Goal: Communication & Community: Answer question/provide support

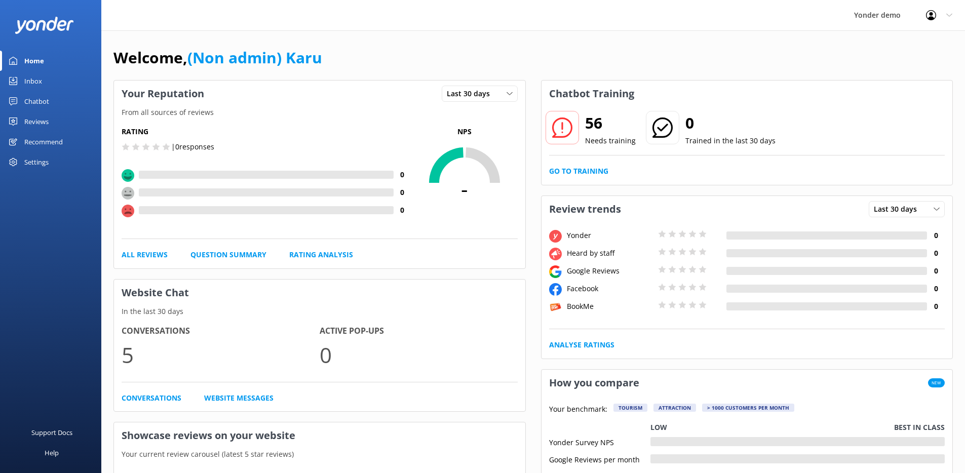
click at [26, 122] on div "Reviews" at bounding box center [36, 121] width 24 height 20
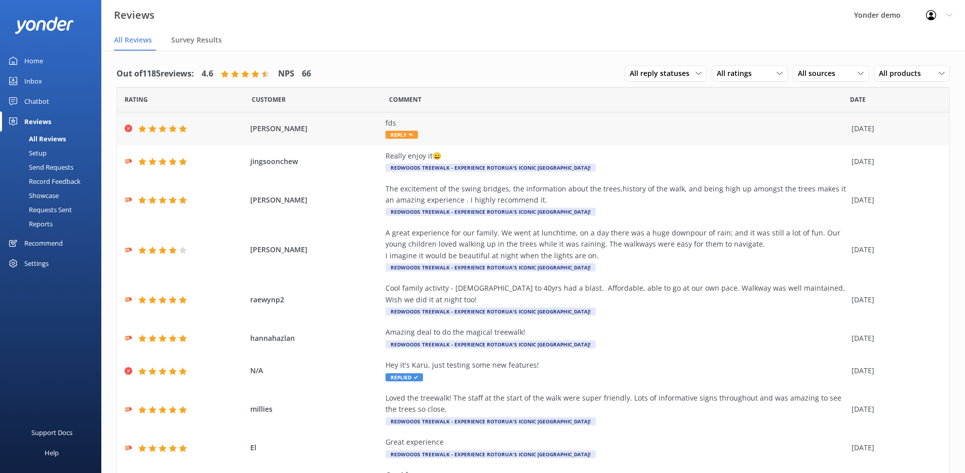
click at [462, 132] on div "fds Reply" at bounding box center [616, 129] width 461 height 23
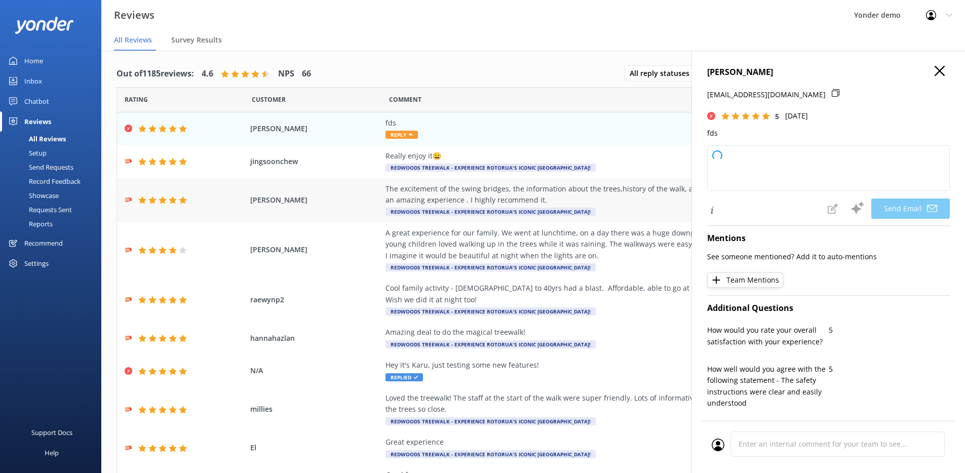
type textarea "Thank you so much for your 5-star review, Guy! We appreciate your support. If y…"
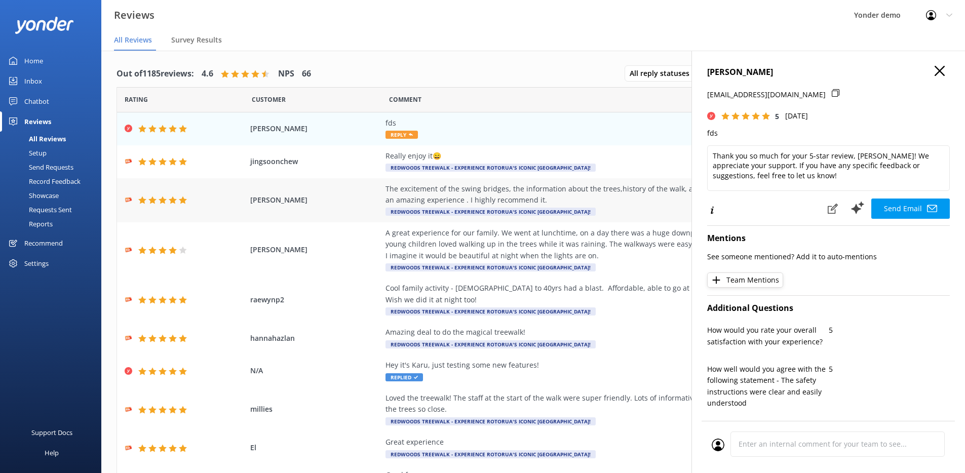
click at [603, 194] on div "The excitement of the swing bridges, the information about the trees,history of…" at bounding box center [616, 194] width 461 height 23
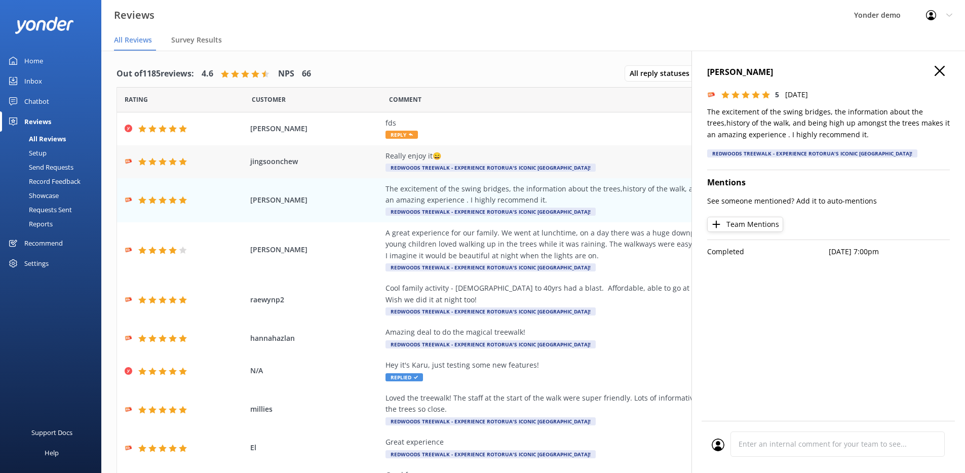
click at [606, 166] on div "Really enjoy it😄 Redwoods Treewalk - experience Rotorua's iconic Redwoods Fores…" at bounding box center [616, 162] width 461 height 23
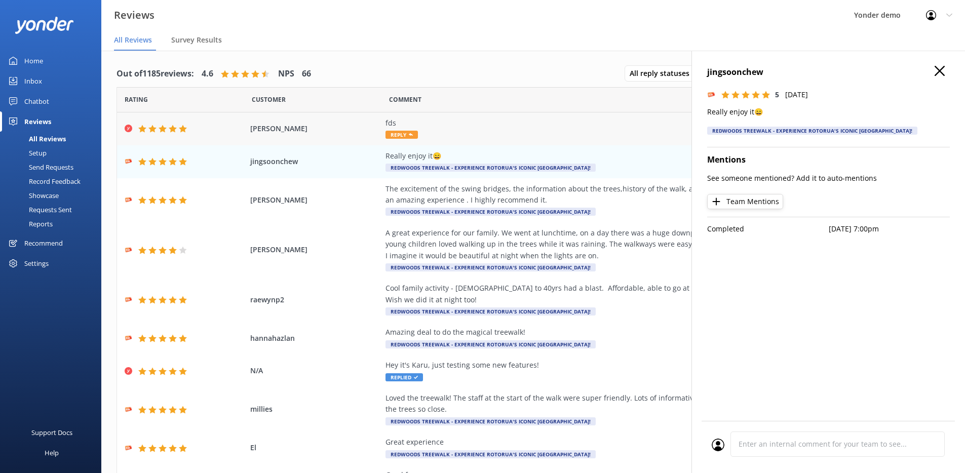
click at [618, 139] on div "fds Reply" at bounding box center [616, 129] width 461 height 23
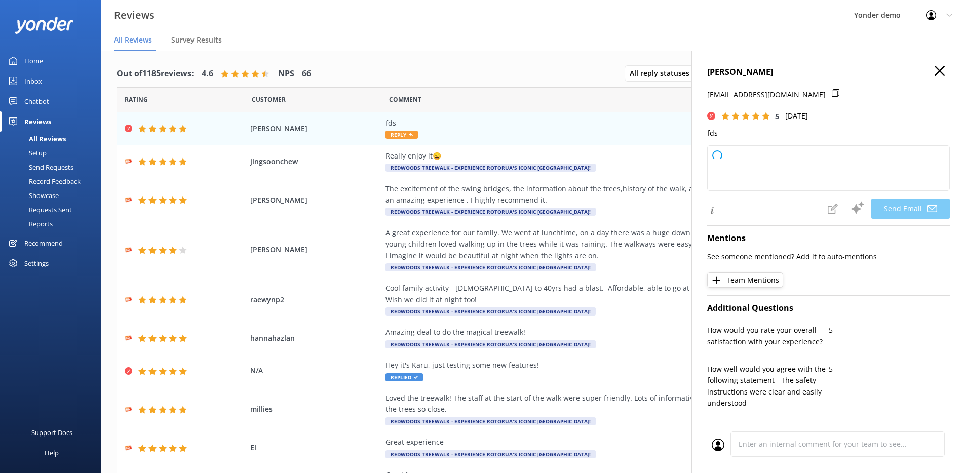
type textarea "Thank you for your 5-star review, Guy! We appreciate your support. If you have …"
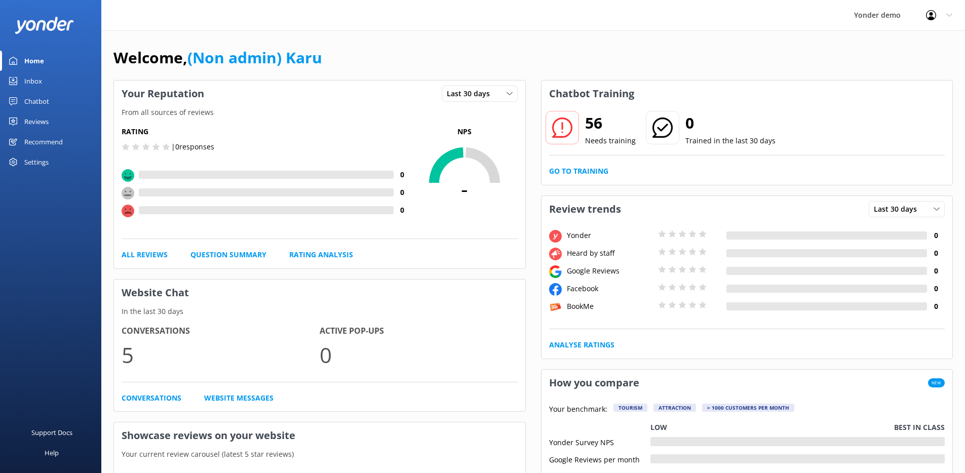
click at [45, 118] on div "Reviews" at bounding box center [36, 121] width 24 height 20
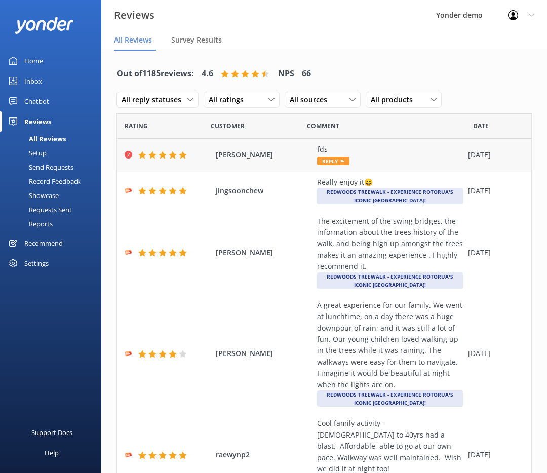
click at [255, 159] on span "[PERSON_NAME]" at bounding box center [264, 154] width 96 height 11
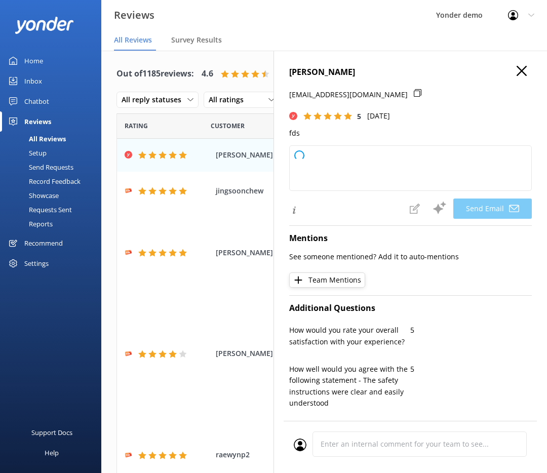
type textarea "Thank you so much for your 5-star rating, [PERSON_NAME]! We appreciate your sup…"
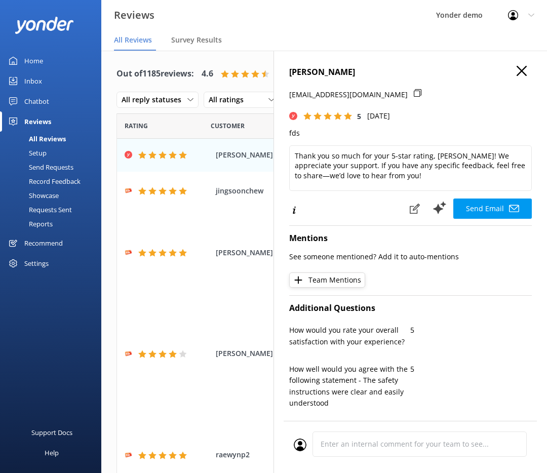
click at [517, 68] on use at bounding box center [522, 71] width 10 height 10
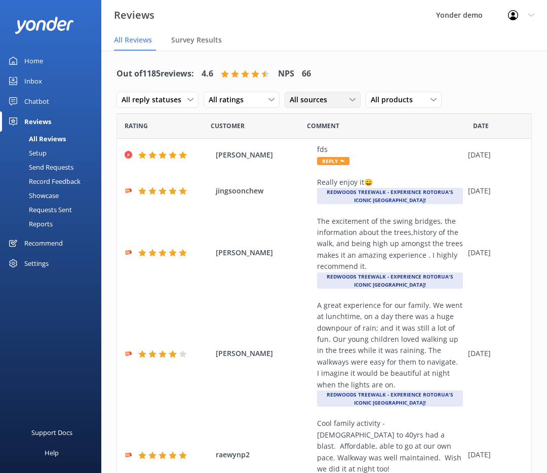
click at [314, 96] on span "All sources" at bounding box center [312, 99] width 44 height 11
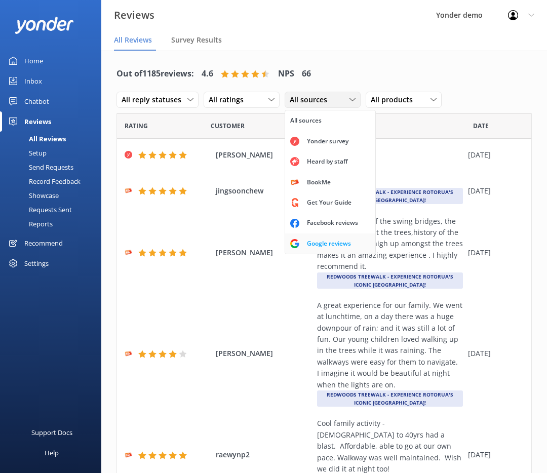
click at [334, 244] on div "Google reviews" at bounding box center [328, 244] width 59 height 10
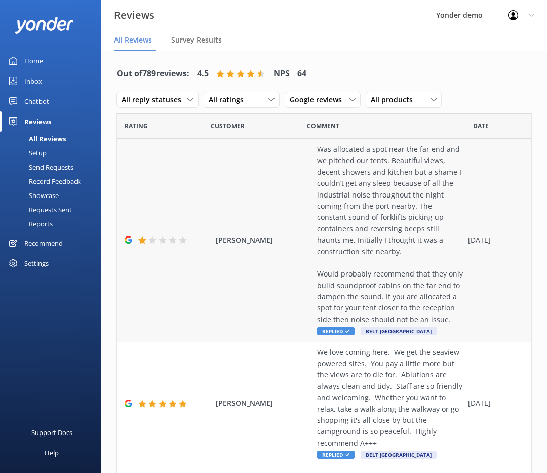
click at [310, 216] on div "[PERSON_NAME] Was allocated a spot near the far end and we pitched our tents. B…" at bounding box center [324, 240] width 415 height 203
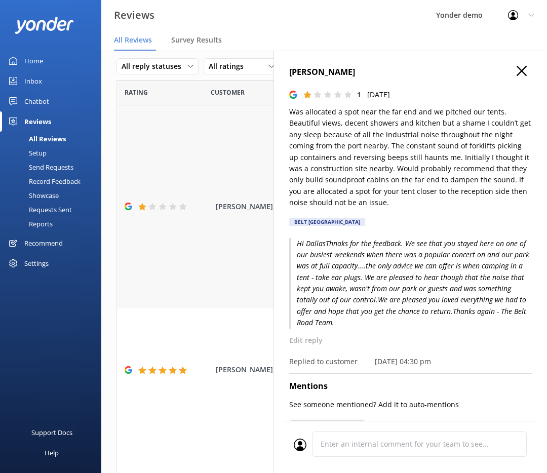
scroll to position [186, 0]
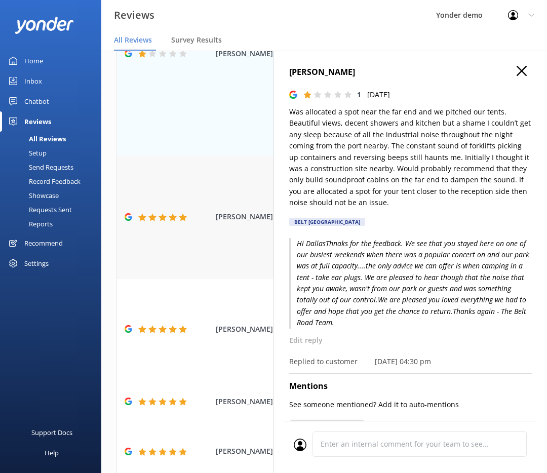
click at [221, 279] on div "[PERSON_NAME] We love coming here. We get the seaview powered sites. You pay a …" at bounding box center [324, 218] width 415 height 124
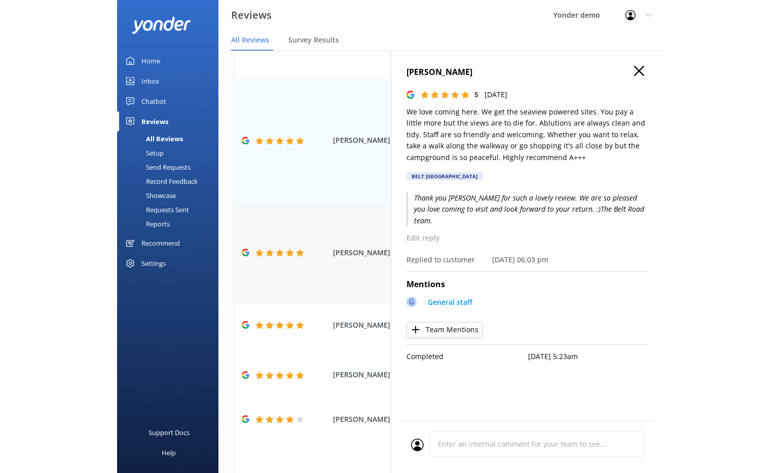
scroll to position [276, 0]
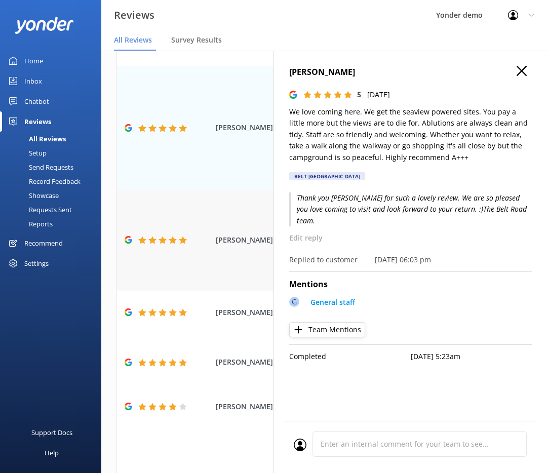
click at [211, 291] on div "[PERSON_NAME] Second visit whilst cycling the coastal pathway. Perfect location…" at bounding box center [324, 240] width 415 height 101
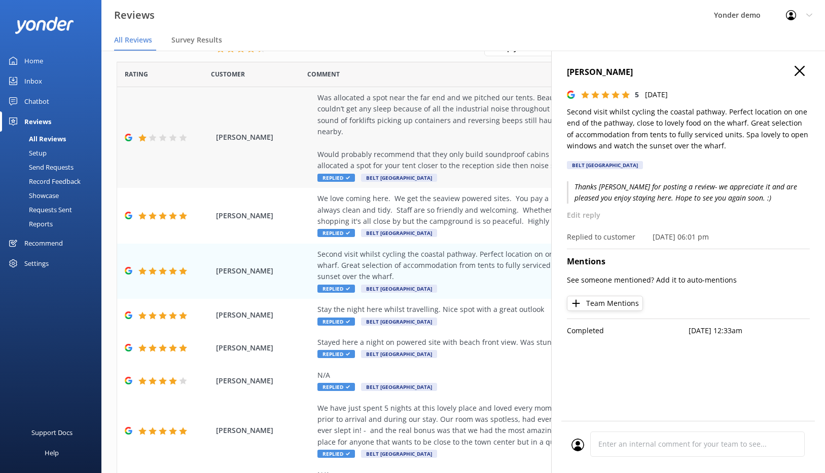
scroll to position [0, 0]
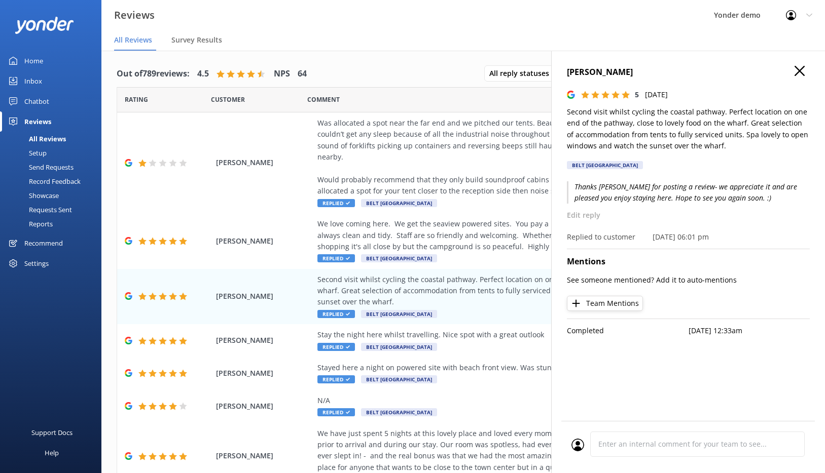
click at [806, 66] on h4 "[PERSON_NAME]" at bounding box center [688, 72] width 243 height 13
click at [797, 76] on button at bounding box center [799, 71] width 10 height 11
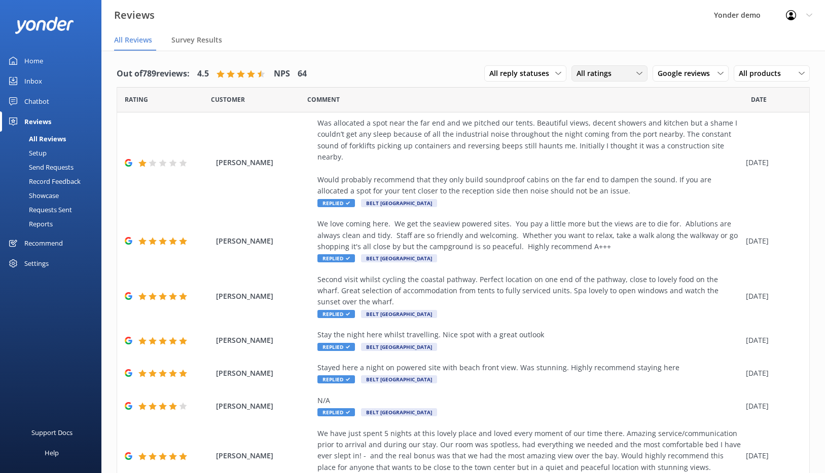
click at [604, 76] on span "All ratings" at bounding box center [596, 73] width 41 height 11
click at [592, 116] on div "Promoters" at bounding box center [609, 115] width 46 height 10
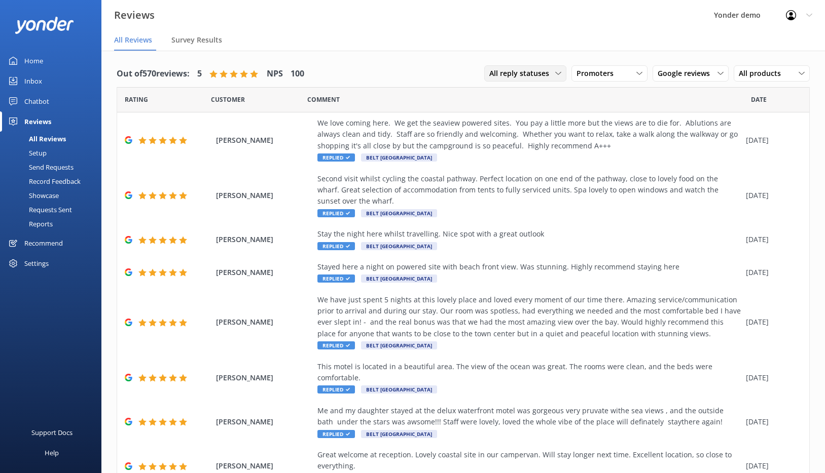
click at [515, 72] on span "All reply statuses" at bounding box center [522, 73] width 66 height 11
click at [523, 115] on link "Needs a reply" at bounding box center [529, 115] width 90 height 20
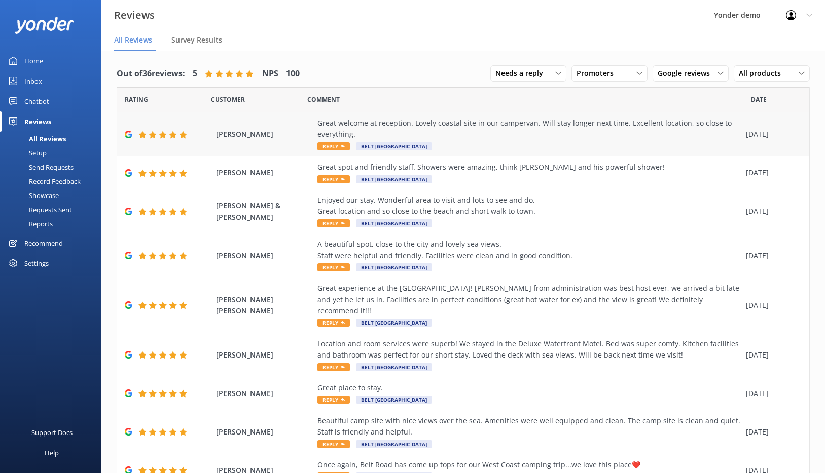
click at [479, 139] on div "Great welcome at reception. Lovely coastal site in our campervan. Will stay lon…" at bounding box center [528, 129] width 423 height 23
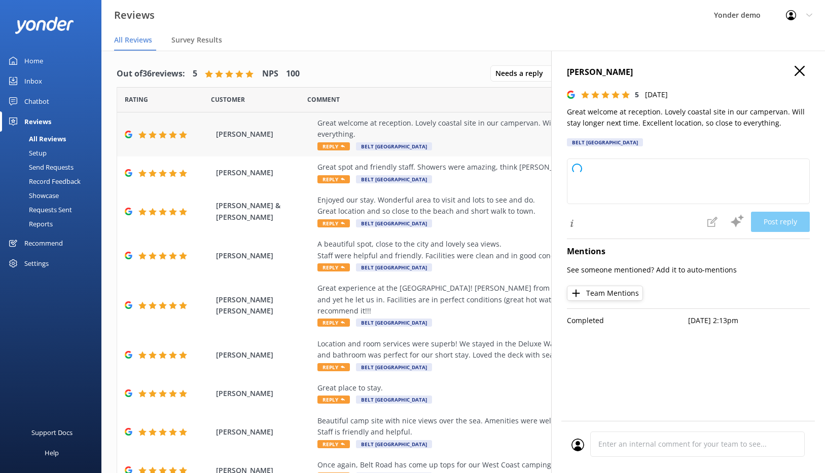
type textarea "Thank you so much for your wonderful review! We're delighted you enjoyed your s…"
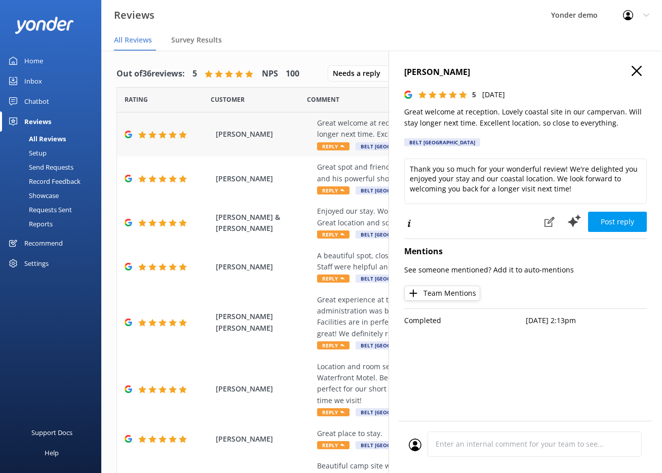
click at [288, 134] on span "[PERSON_NAME]" at bounding box center [264, 134] width 96 height 11
click at [258, 170] on div "[PERSON_NAME] Great spot and friendly staff. Showers were amazing, think [PERSO…" at bounding box center [382, 179] width 530 height 44
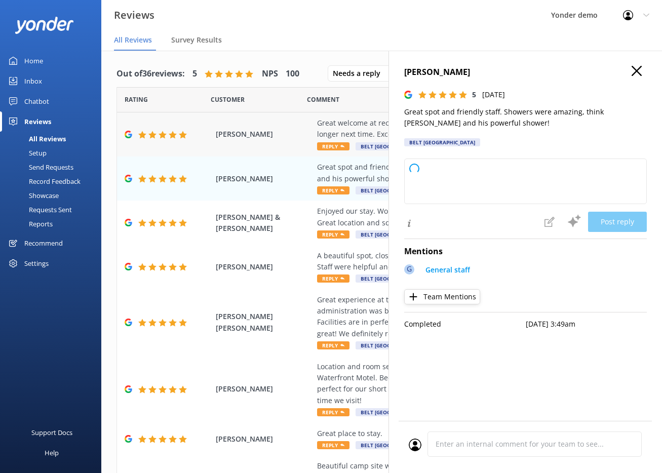
click at [284, 138] on span "[PERSON_NAME]" at bounding box center [264, 134] width 96 height 11
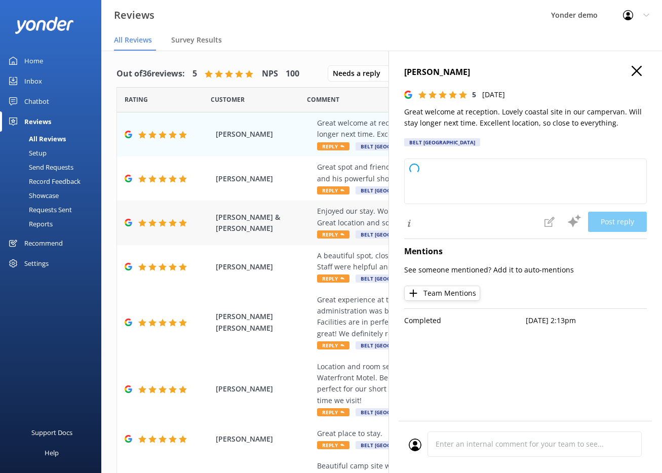
click at [280, 201] on div "[PERSON_NAME] & [PERSON_NAME] Enjoyed our stay. Wonderful area to visit and lot…" at bounding box center [382, 223] width 530 height 44
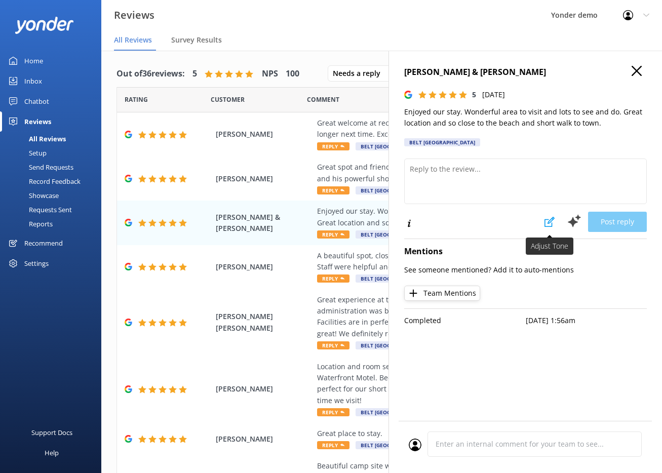
type textarea "Thank you so much for your wonderful review! We're delighted you enjoyed your s…"
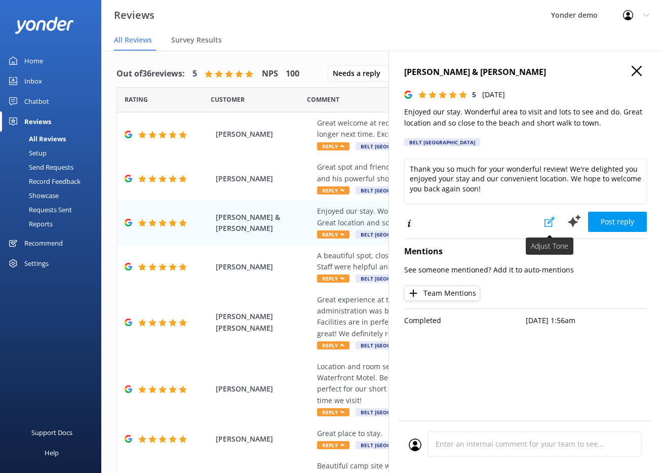
click at [544, 226] on button at bounding box center [550, 222] width 22 height 20
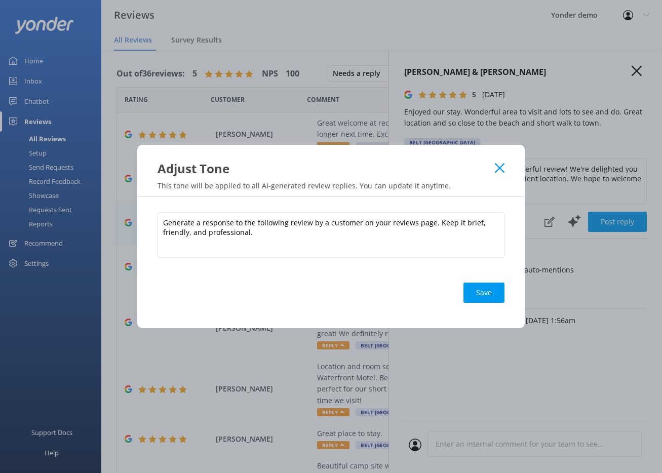
click at [497, 167] on icon at bounding box center [500, 168] width 10 height 10
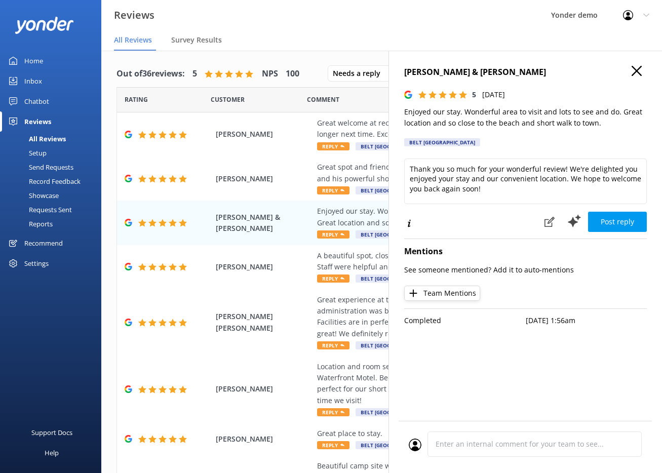
click at [273, 111] on div "Customer" at bounding box center [259, 99] width 96 height 25
click at [274, 126] on div "[PERSON_NAME] Great welcome at reception. Lovely coastal site in our campervan.…" at bounding box center [382, 135] width 530 height 44
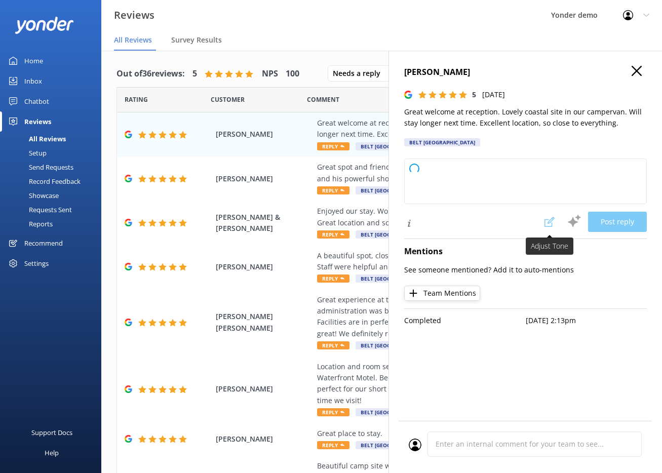
type textarea "Thank you so much for your wonderful review! We're delighted you enjoyed your s…"
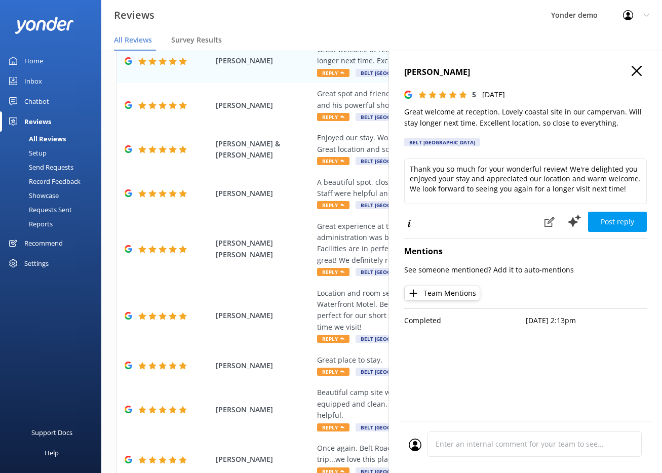
scroll to position [171, 0]
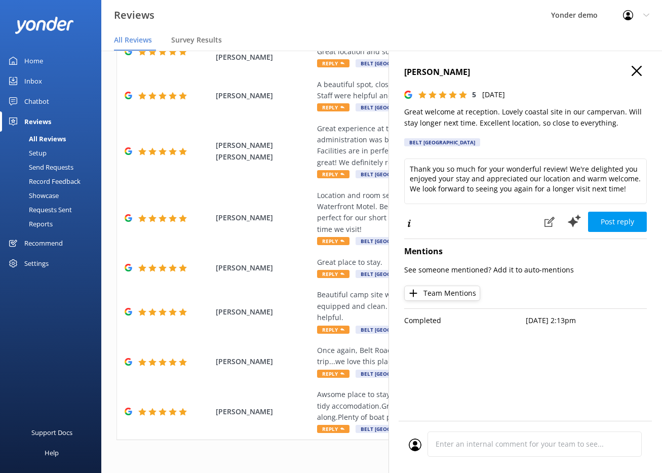
click at [635, 72] on use at bounding box center [637, 71] width 10 height 10
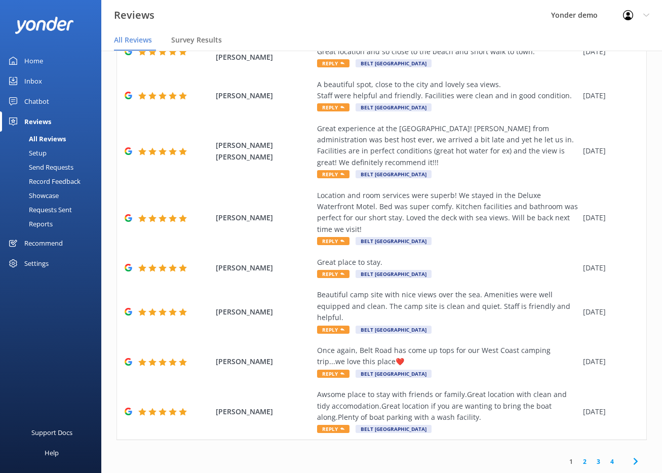
click at [632, 461] on icon at bounding box center [636, 462] width 12 height 12
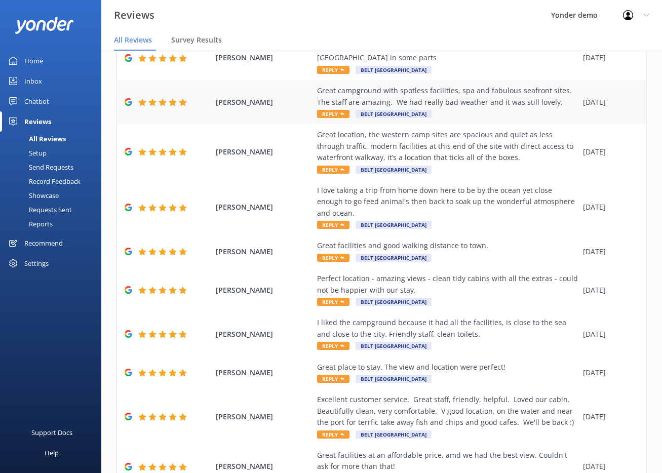
scroll to position [126, 0]
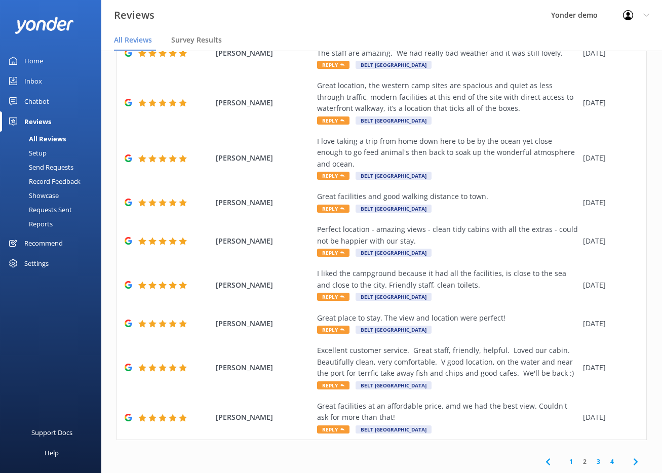
click at [633, 464] on use at bounding box center [635, 462] width 4 height 7
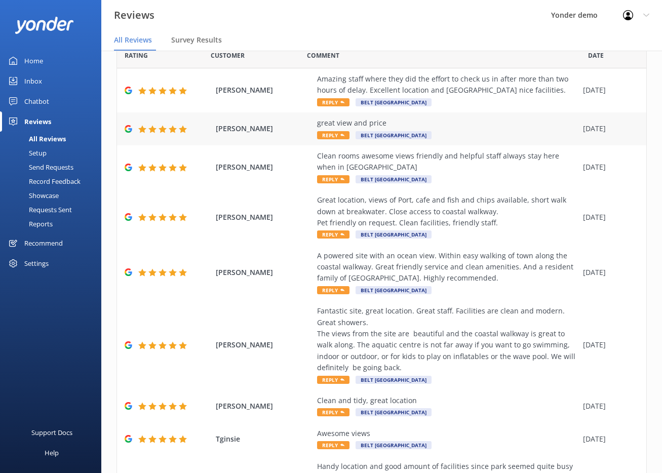
scroll to position [148, 0]
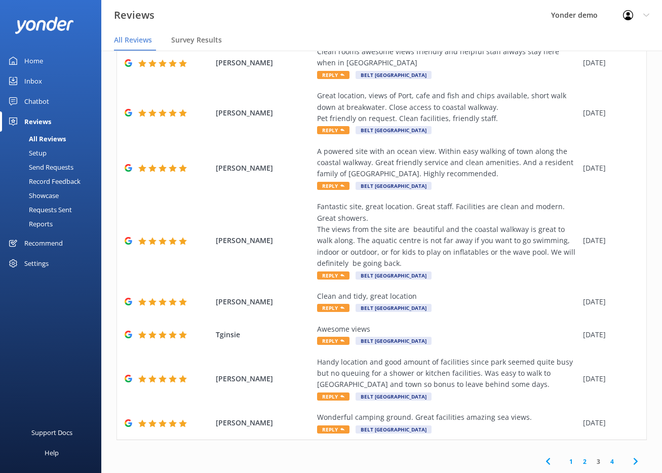
click at [630, 463] on icon at bounding box center [636, 462] width 12 height 12
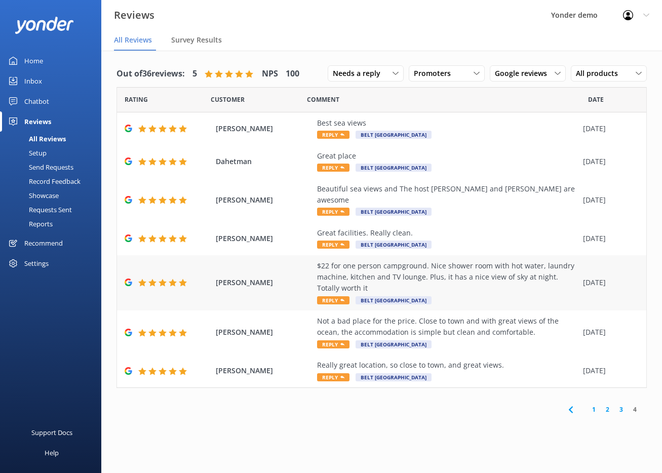
scroll to position [20, 0]
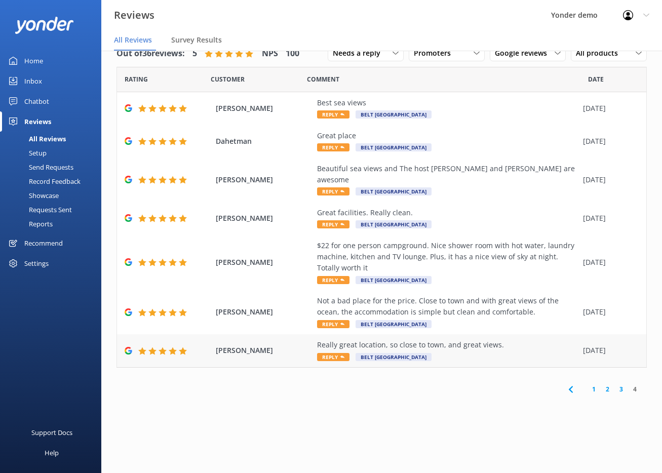
click at [472, 340] on div "Really great location, so close to town, and great views." at bounding box center [447, 345] width 261 height 11
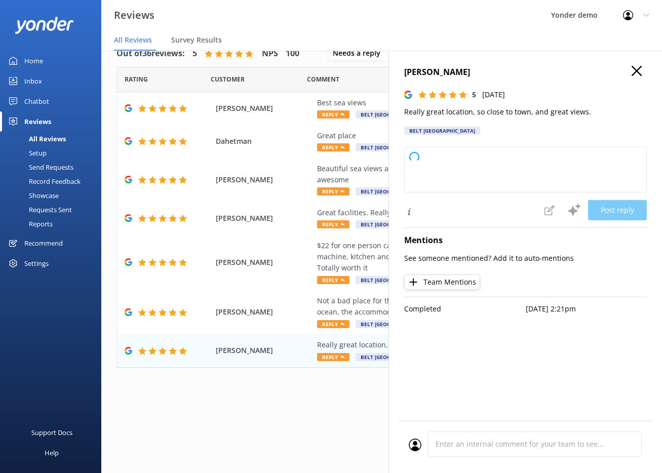
type textarea "Thank you so much for your wonderful review! We're glad you enjoyed the locatio…"
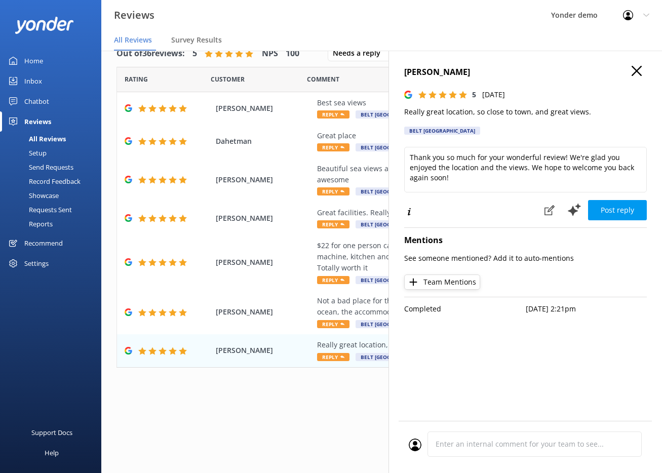
click at [637, 69] on icon at bounding box center [637, 71] width 10 height 10
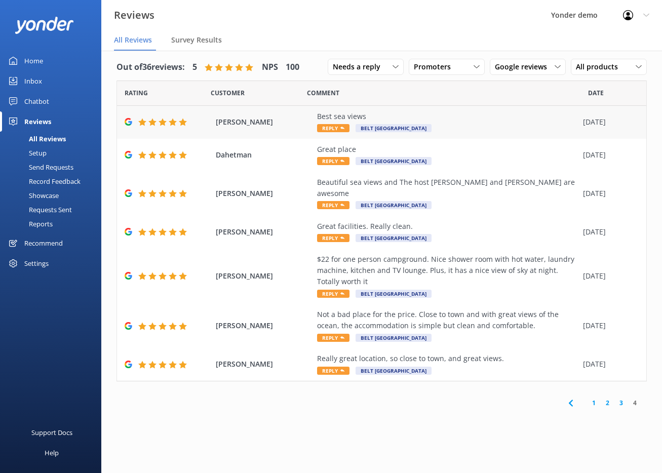
scroll to position [0, 0]
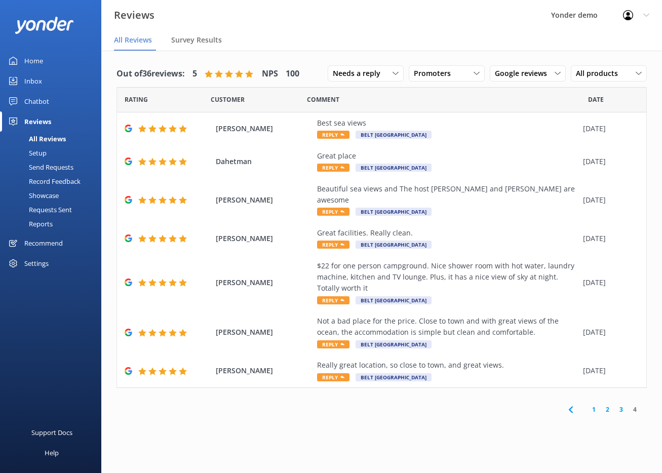
click at [595, 405] on link "1" at bounding box center [594, 410] width 14 height 10
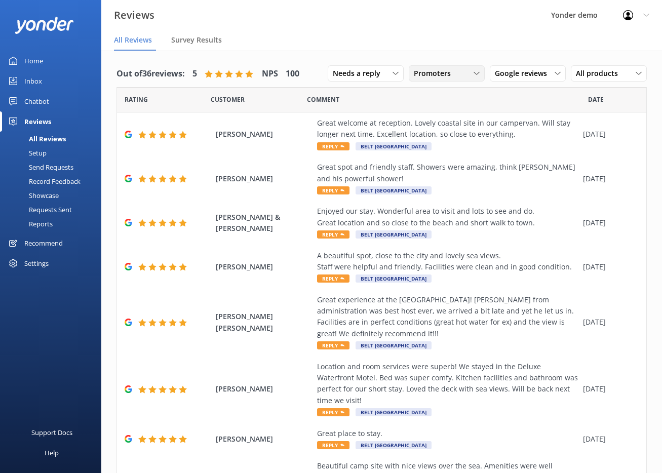
click at [426, 73] on span "Promoters" at bounding box center [435, 73] width 43 height 11
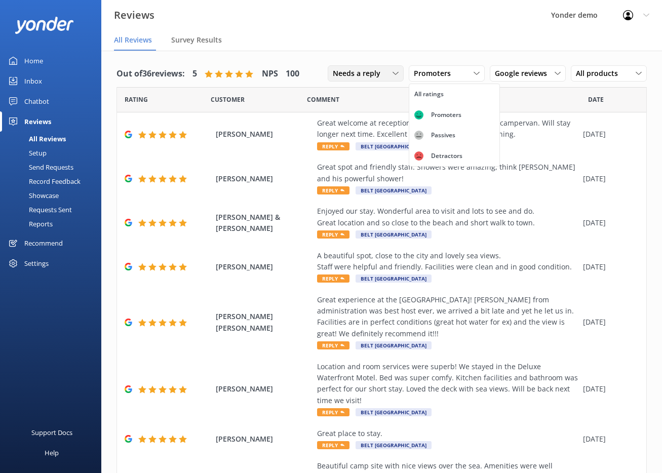
click at [364, 73] on span "Needs a reply" at bounding box center [360, 73] width 54 height 11
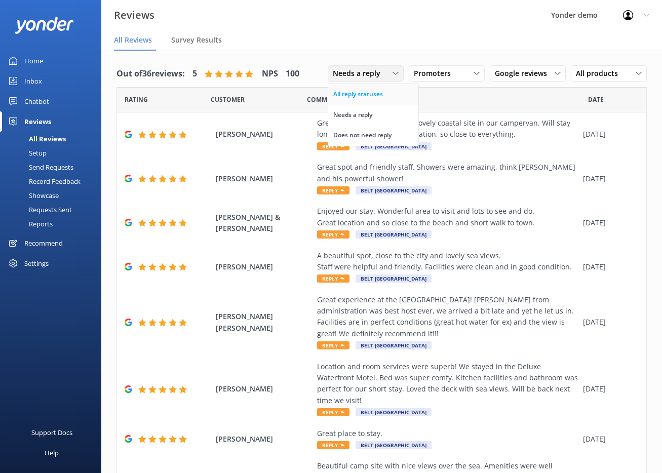
click at [373, 96] on div "All reply statuses" at bounding box center [358, 94] width 50 height 10
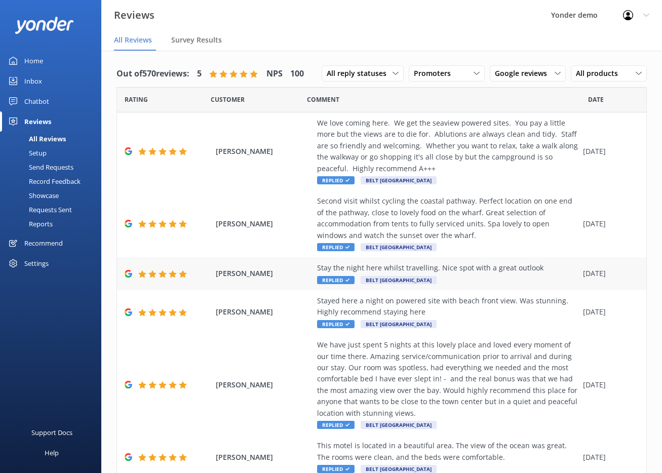
scroll to position [228, 0]
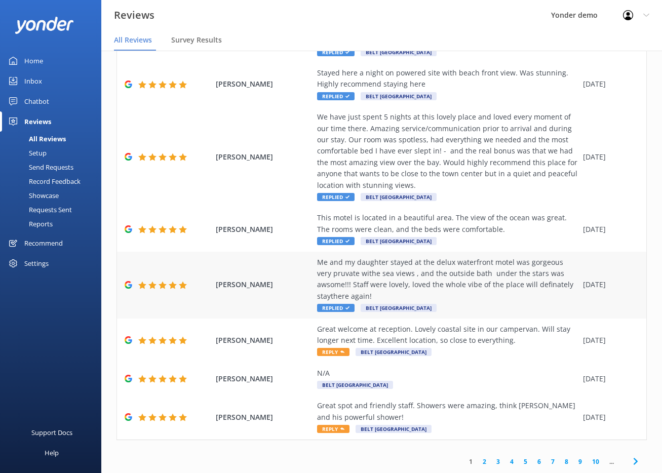
click at [532, 275] on div "Me and my daughter stayed at the delux waterfront motel was gorgeous very pruva…" at bounding box center [447, 280] width 261 height 46
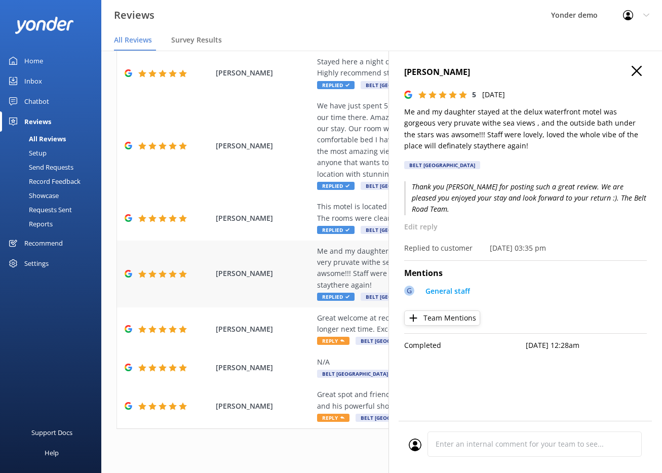
scroll to position [20, 0]
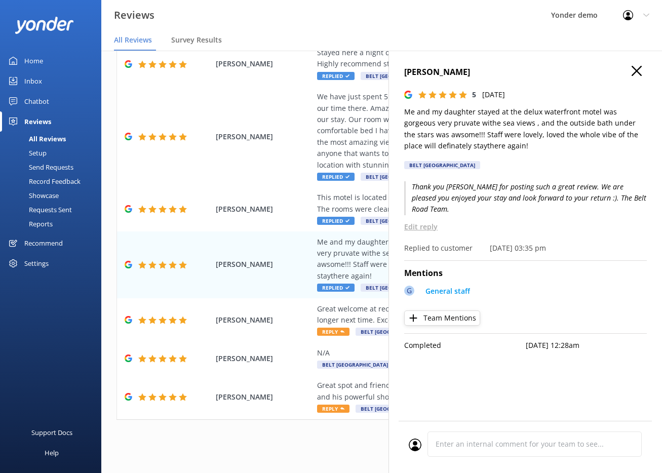
click at [424, 221] on p "Edit reply" at bounding box center [525, 226] width 243 height 11
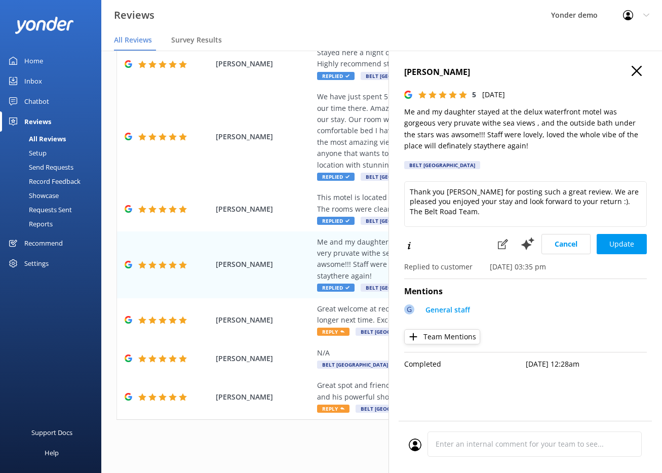
click at [637, 70] on use at bounding box center [637, 71] width 10 height 10
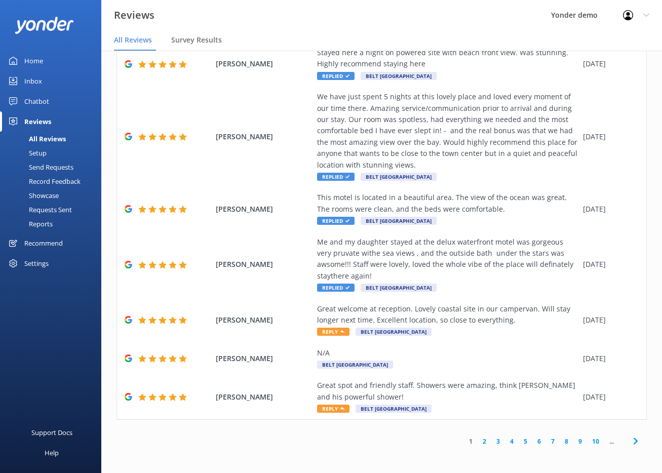
click at [533, 443] on link "6" at bounding box center [540, 442] width 14 height 10
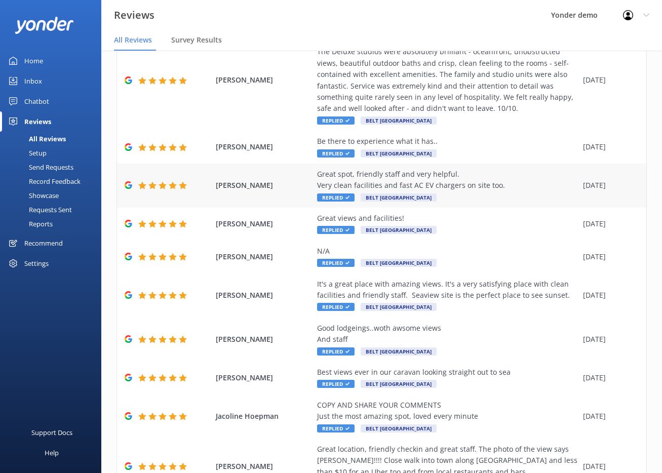
scroll to position [137, 0]
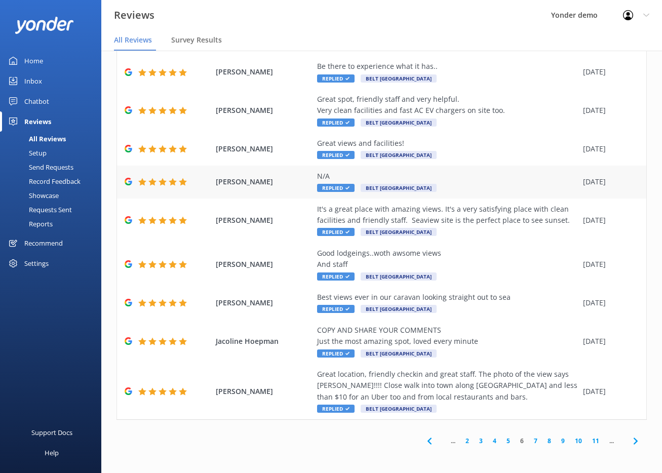
click at [463, 177] on div "N/A" at bounding box center [447, 176] width 261 height 11
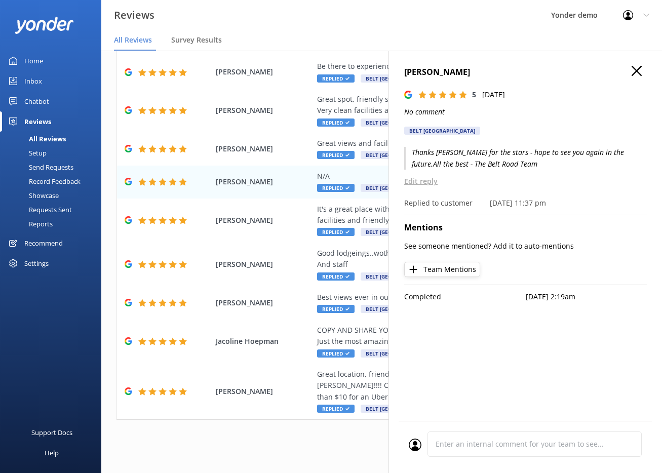
click at [432, 184] on p "Edit reply" at bounding box center [525, 181] width 243 height 11
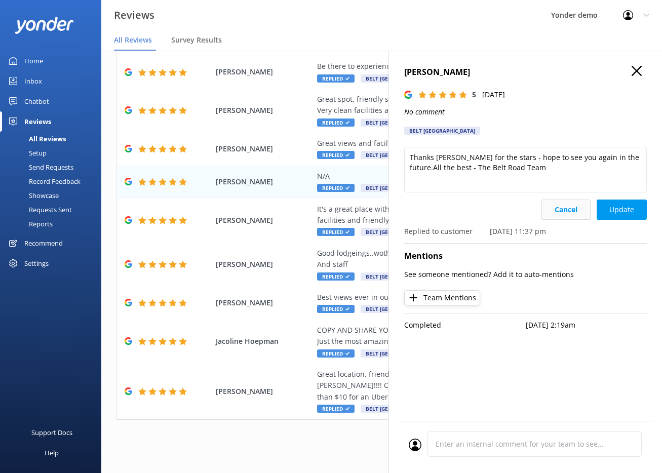
click at [562, 216] on button "Cancel" at bounding box center [566, 210] width 49 height 20
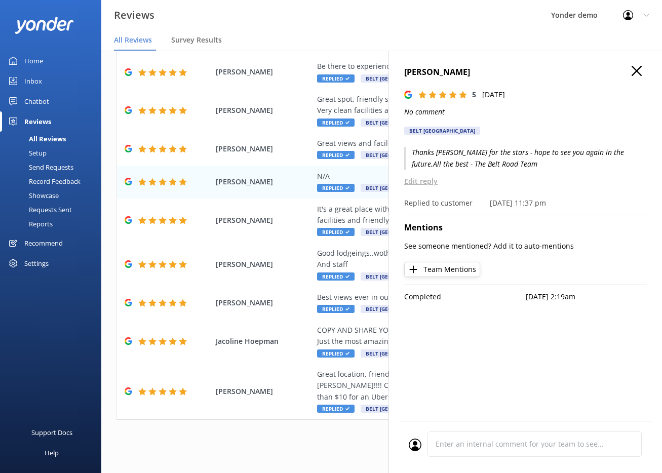
click at [632, 75] on use at bounding box center [637, 71] width 10 height 10
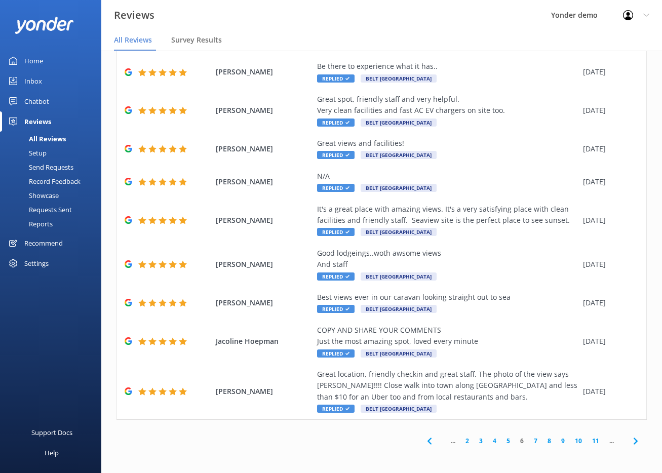
click at [461, 438] on link "2" at bounding box center [468, 441] width 14 height 10
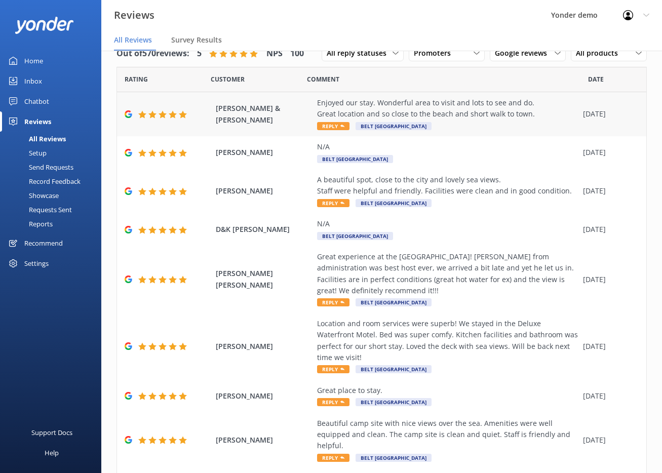
click at [442, 107] on div "Enjoyed our stay. Wonderful area to visit and lots to see and do. Great locatio…" at bounding box center [447, 108] width 261 height 23
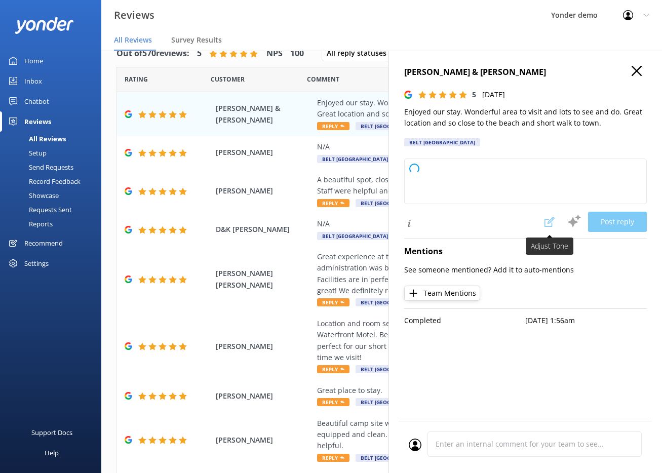
type textarea "Thank you so much for your wonderful review! We're delighted you enjoyed your s…"
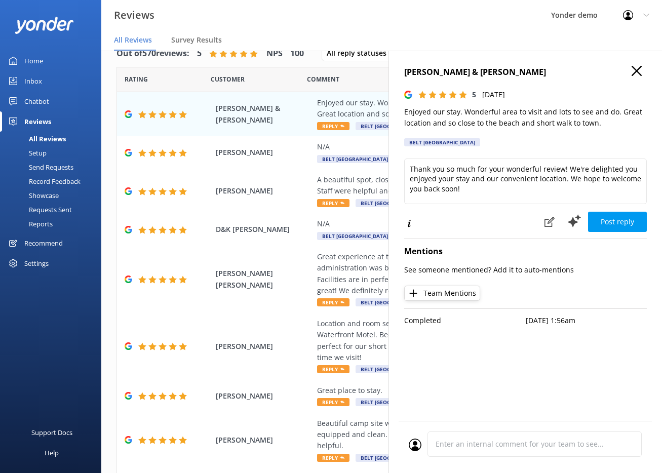
click at [628, 16] on use at bounding box center [628, 15] width 10 height 10
click at [623, 71] on link "Logout" at bounding box center [611, 68] width 101 height 25
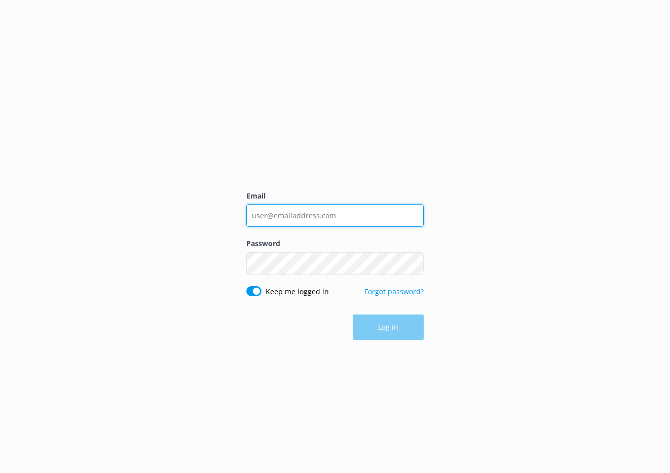
type input "[EMAIL_ADDRESS][DOMAIN_NAME]"
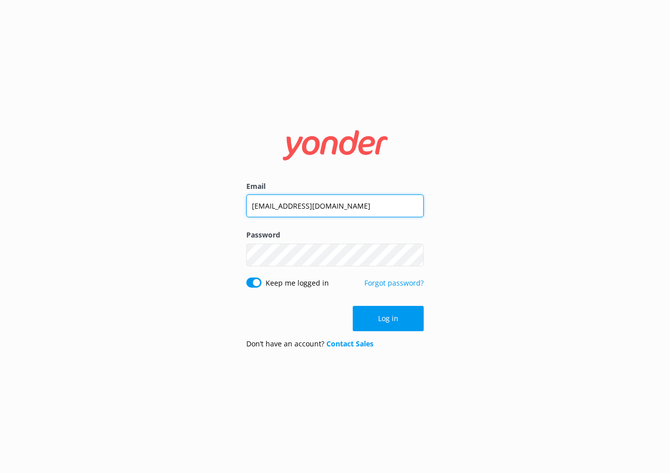
drag, startPoint x: 362, startPoint y: 207, endPoint x: 217, endPoint y: 209, distance: 145.5
click at [217, 209] on div "Email [EMAIL_ADDRESS][DOMAIN_NAME] Password Show password Keep me logged in For…" at bounding box center [335, 236] width 670 height 473
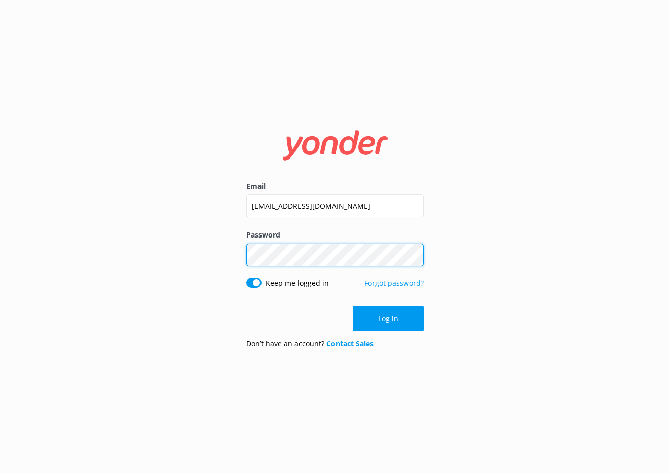
click at [229, 254] on div "Email [EMAIL_ADDRESS][DOMAIN_NAME] Password Show password Keep me logged in For…" at bounding box center [335, 236] width 670 height 473
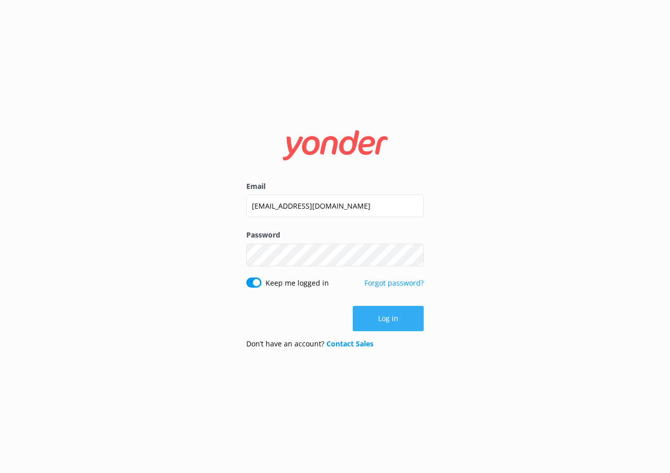
click at [393, 322] on button "Log in" at bounding box center [388, 318] width 71 height 25
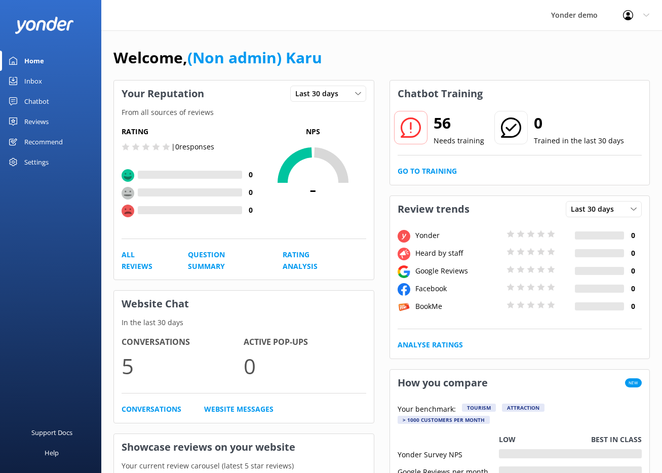
click at [50, 102] on link "Chatbot" at bounding box center [50, 101] width 101 height 20
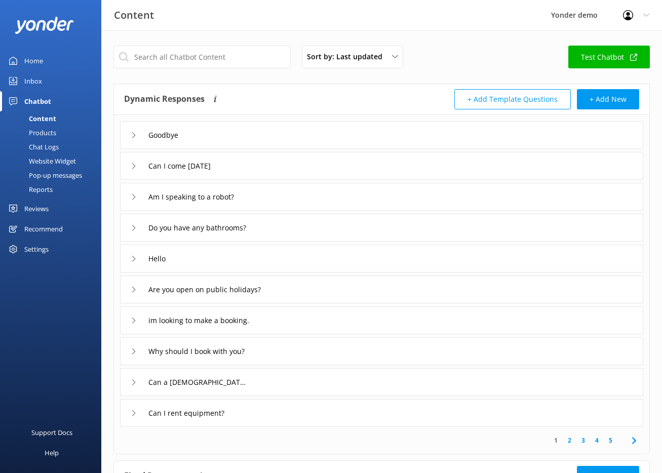
drag, startPoint x: 31, startPoint y: 210, endPoint x: 49, endPoint y: 195, distance: 23.0
click at [31, 210] on div "Reviews" at bounding box center [36, 209] width 24 height 20
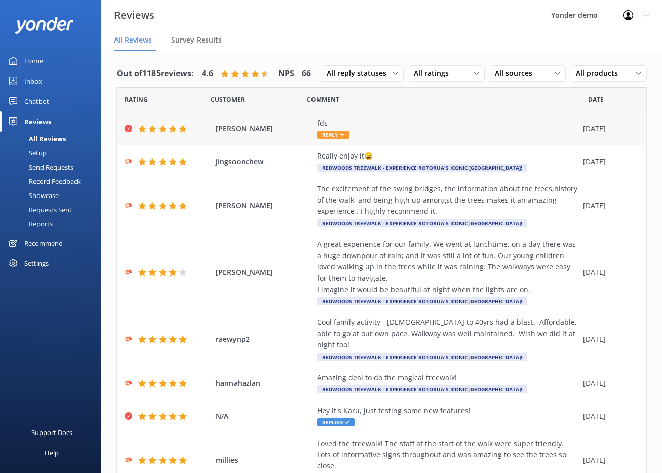
click at [454, 129] on div "fds Reply" at bounding box center [447, 129] width 261 height 23
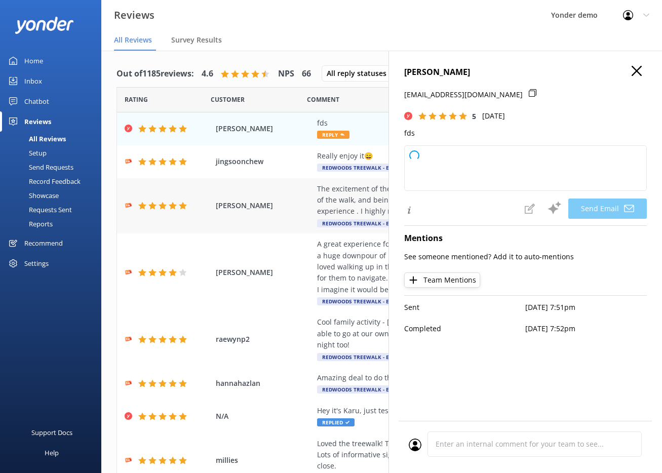
click at [255, 182] on div "[PERSON_NAME] The excitement of the swing bridges, the information about the tr…" at bounding box center [382, 206] width 530 height 56
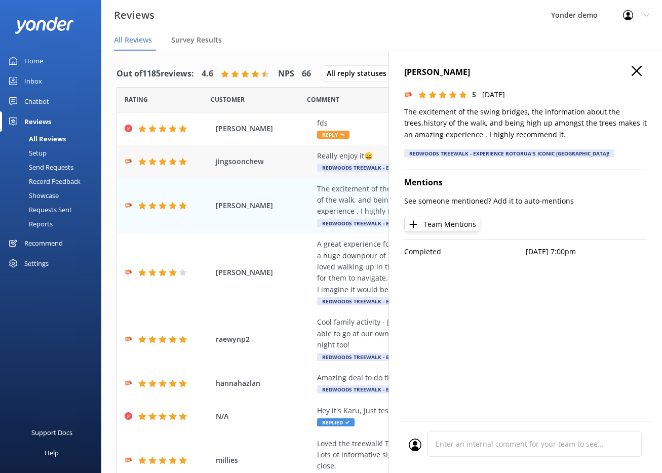
click at [280, 165] on span "jingsoonchew" at bounding box center [264, 161] width 96 height 11
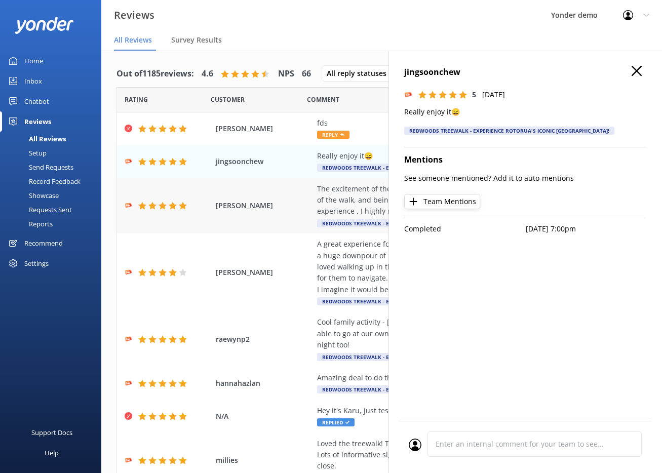
click at [277, 222] on div "[PERSON_NAME] The excitement of the swing bridges, the information about the tr…" at bounding box center [382, 206] width 530 height 56
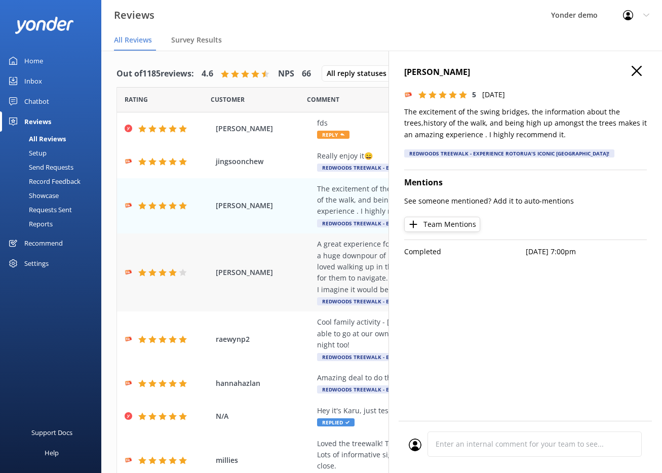
click at [289, 275] on span "[PERSON_NAME]" at bounding box center [264, 272] width 96 height 11
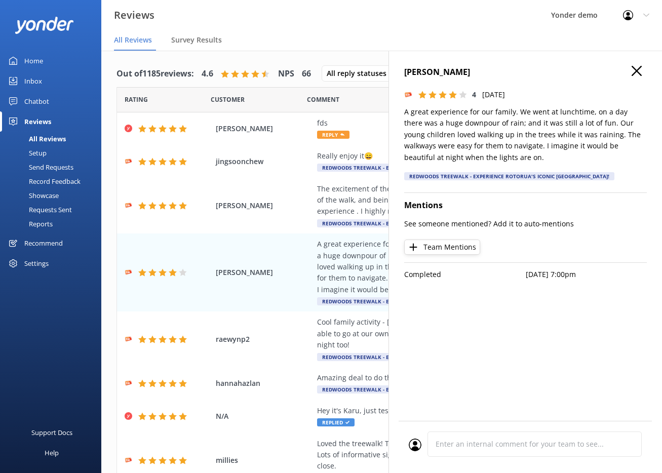
click at [642, 67] on icon at bounding box center [637, 71] width 10 height 10
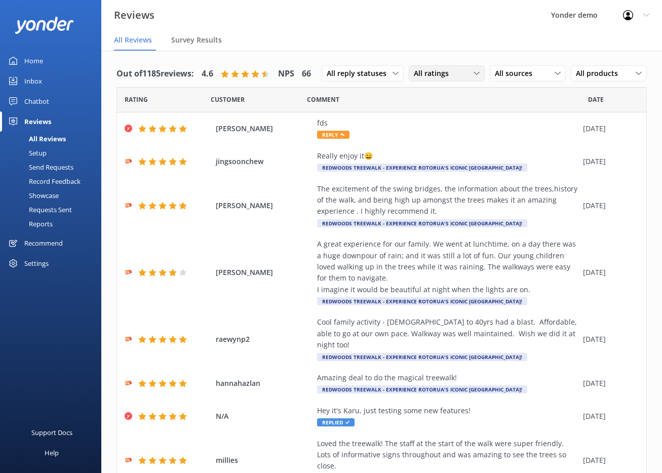
click at [444, 71] on span "All ratings" at bounding box center [434, 73] width 41 height 11
click at [534, 70] on div "All sources" at bounding box center [528, 73] width 71 height 11
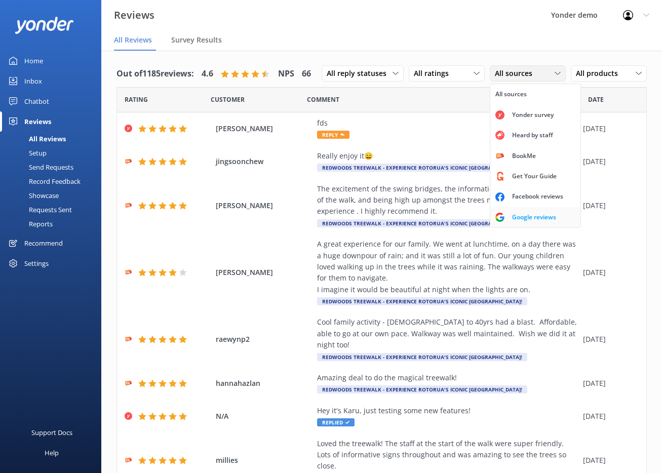
click at [527, 209] on link "Google reviews" at bounding box center [536, 217] width 90 height 20
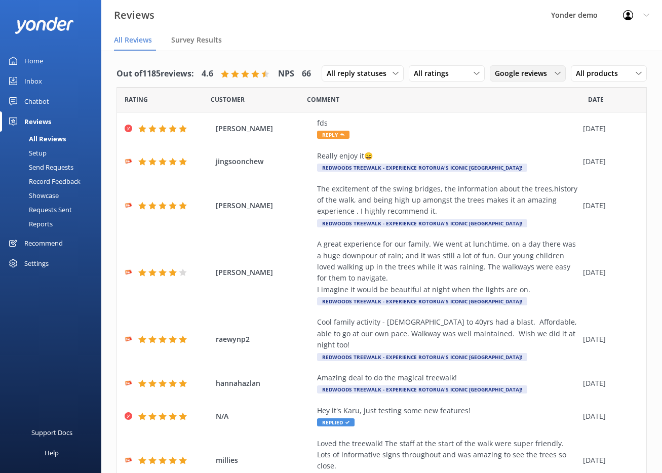
click at [513, 75] on span "Google reviews" at bounding box center [524, 73] width 58 height 11
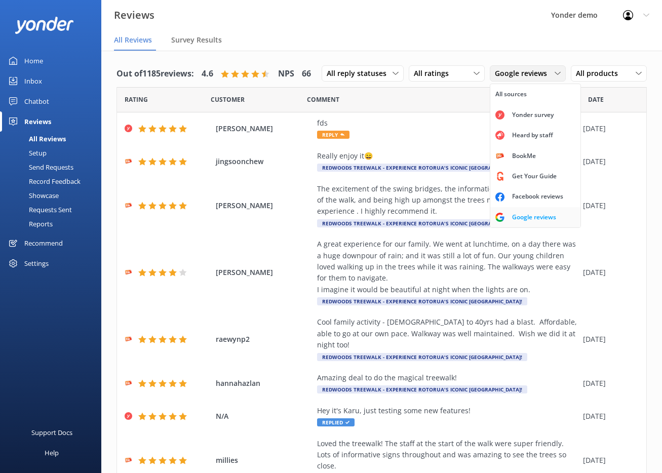
click at [525, 215] on div "Google reviews" at bounding box center [534, 217] width 59 height 10
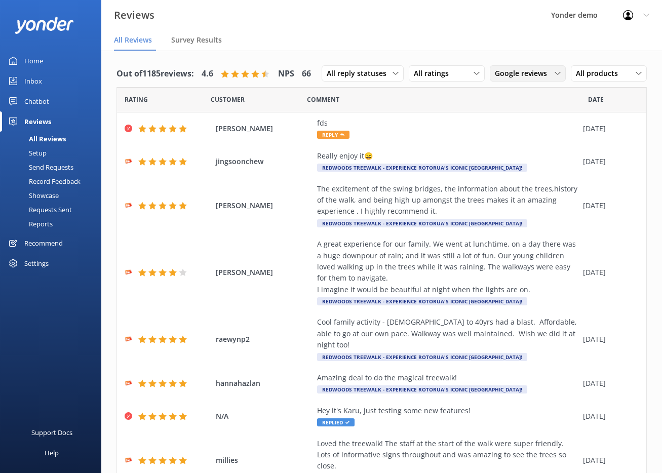
click at [512, 73] on span "Google reviews" at bounding box center [524, 73] width 58 height 11
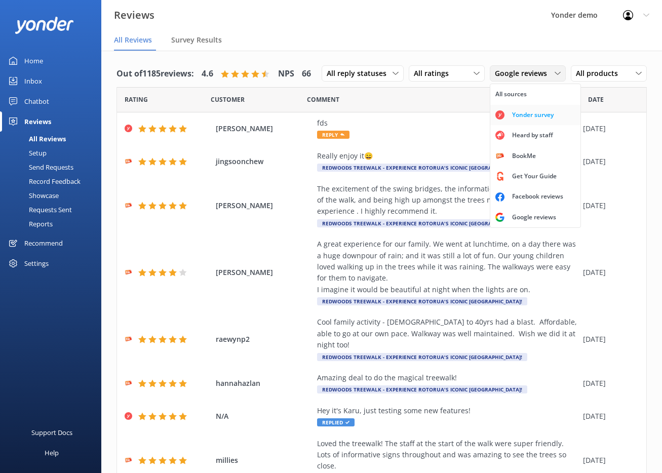
click at [518, 119] on div "Yonder survey" at bounding box center [533, 115] width 57 height 10
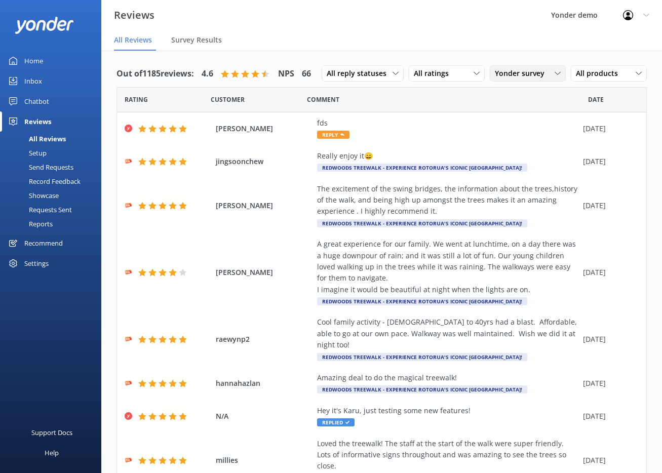
click at [510, 77] on span "Yonder survey" at bounding box center [523, 73] width 56 height 11
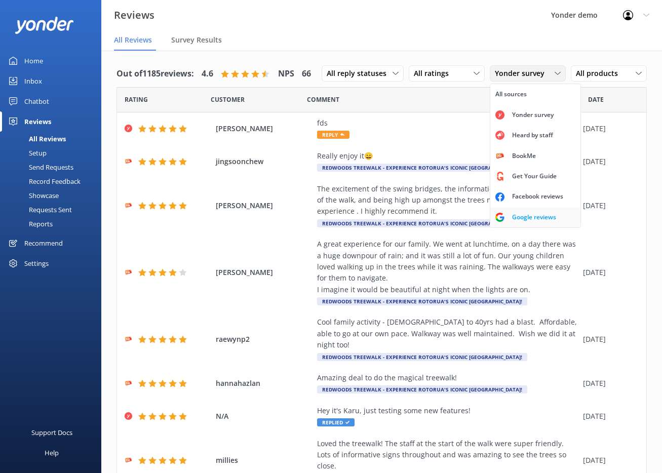
click at [517, 215] on div "Google reviews" at bounding box center [534, 217] width 59 height 10
click at [519, 218] on div "Google reviews" at bounding box center [534, 217] width 59 height 10
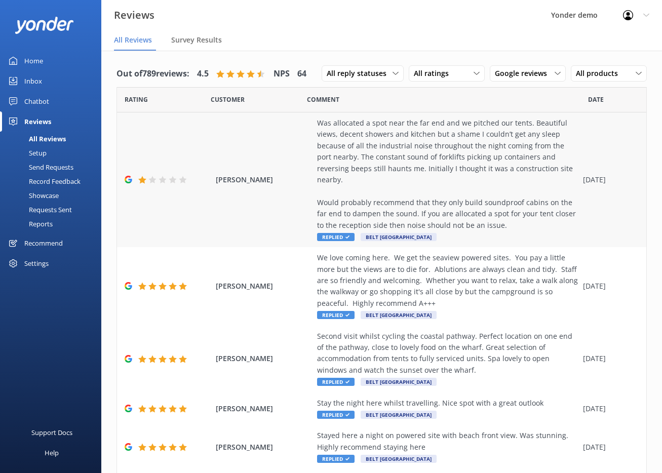
click at [421, 161] on div "Was allocated a spot near the far end and we pitched our tents. Beautiful views…" at bounding box center [447, 175] width 261 height 114
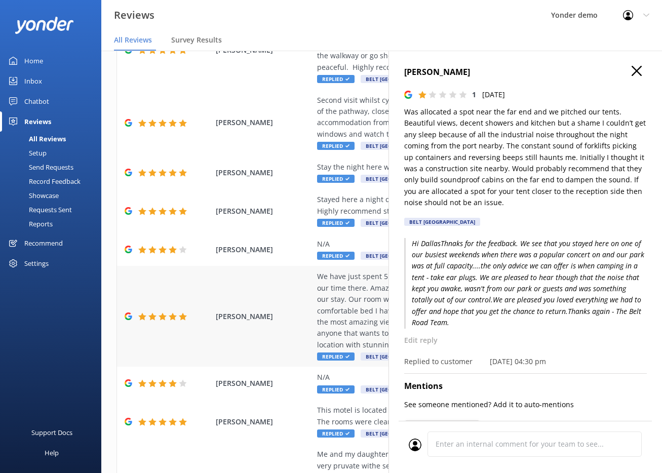
scroll to position [307, 0]
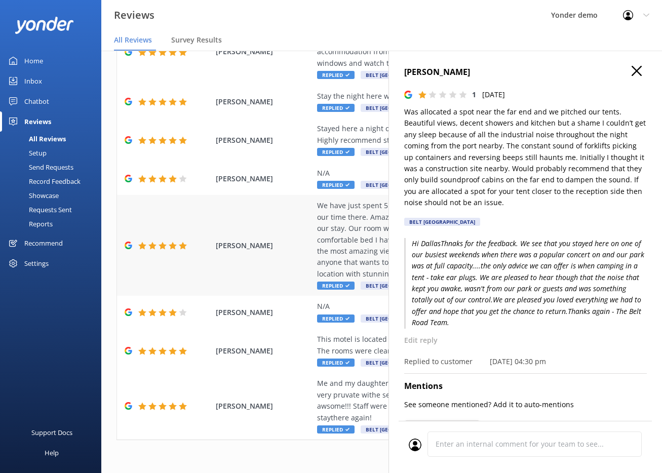
click at [330, 250] on div "We have just spent 5 nights at this lovely place and loved every moment of our …" at bounding box center [447, 240] width 261 height 80
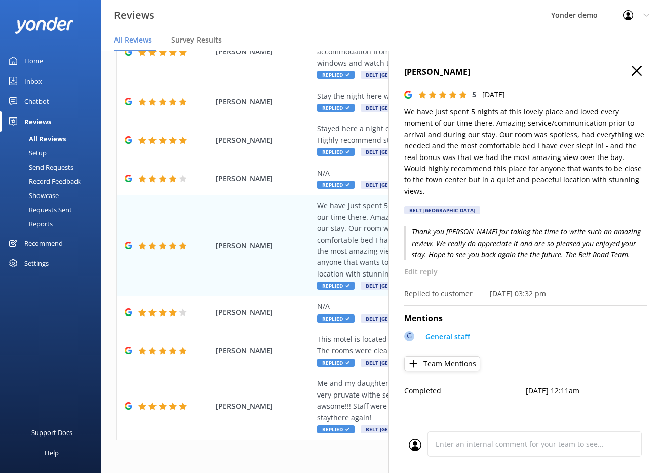
click at [639, 67] on icon at bounding box center [637, 71] width 10 height 10
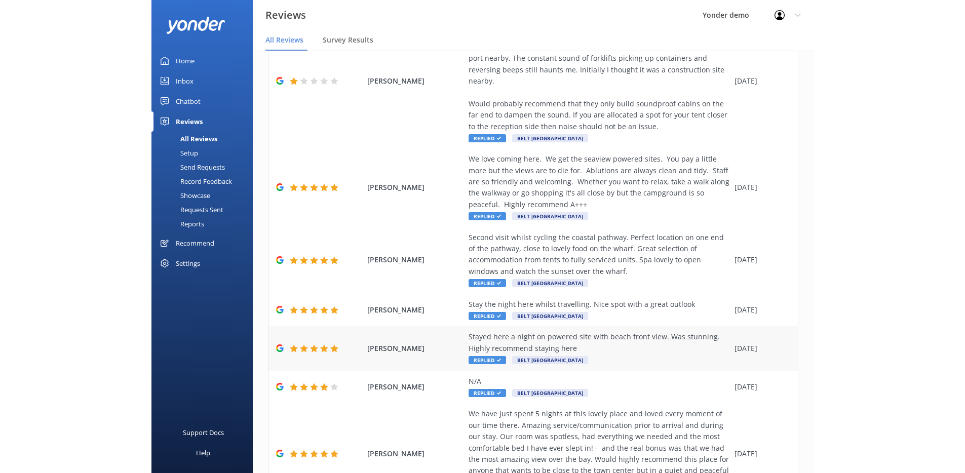
scroll to position [0, 0]
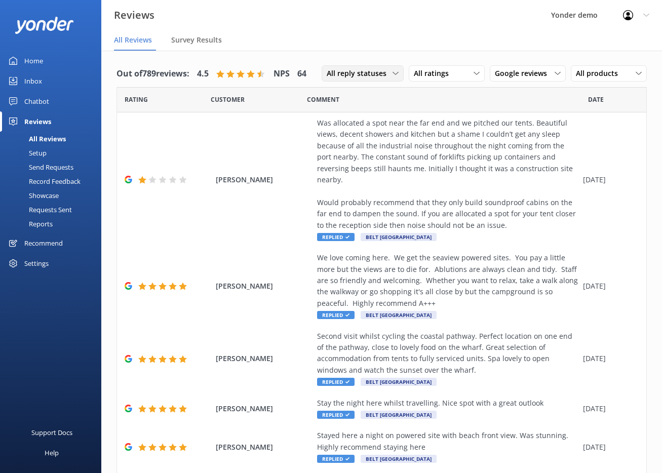
click at [377, 81] on div "All reply statuses All reply statuses Needs a reply Does not need reply" at bounding box center [363, 73] width 82 height 16
click at [370, 115] on link "Needs a reply" at bounding box center [367, 115] width 90 height 20
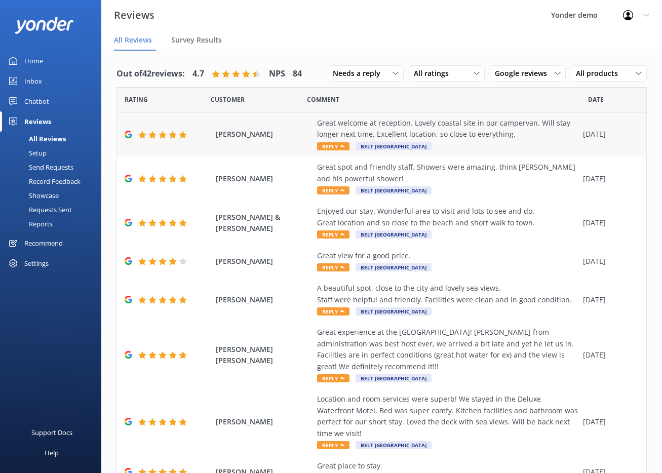
click at [387, 146] on span "Belt [GEOGRAPHIC_DATA]" at bounding box center [394, 146] width 76 height 8
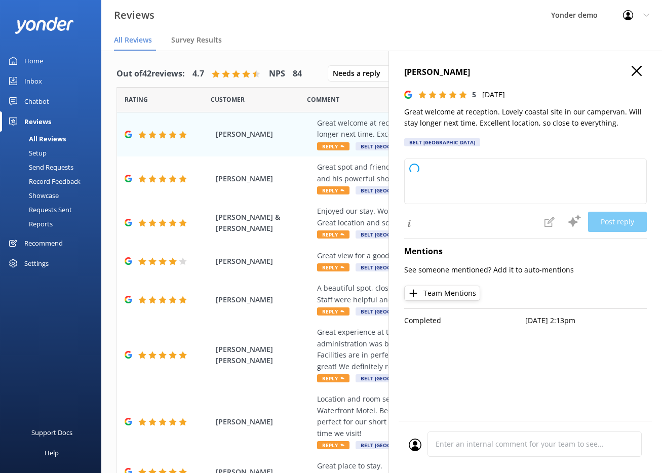
type textarea "Thank you so much for your wonderful feedback! We’re delighted you enjoyed your…"
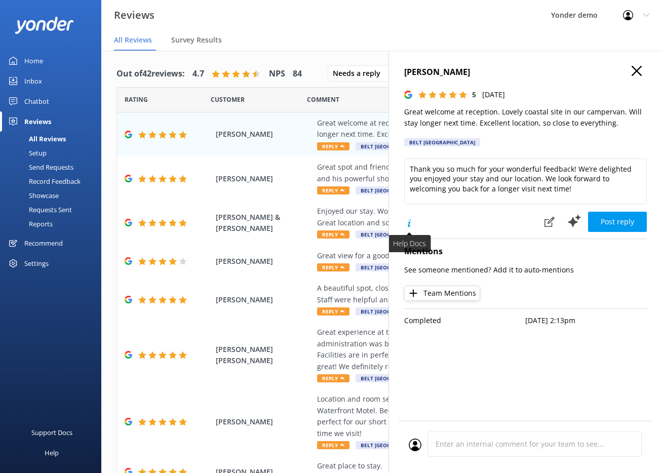
click at [411, 226] on icon at bounding box center [409, 224] width 10 height 10
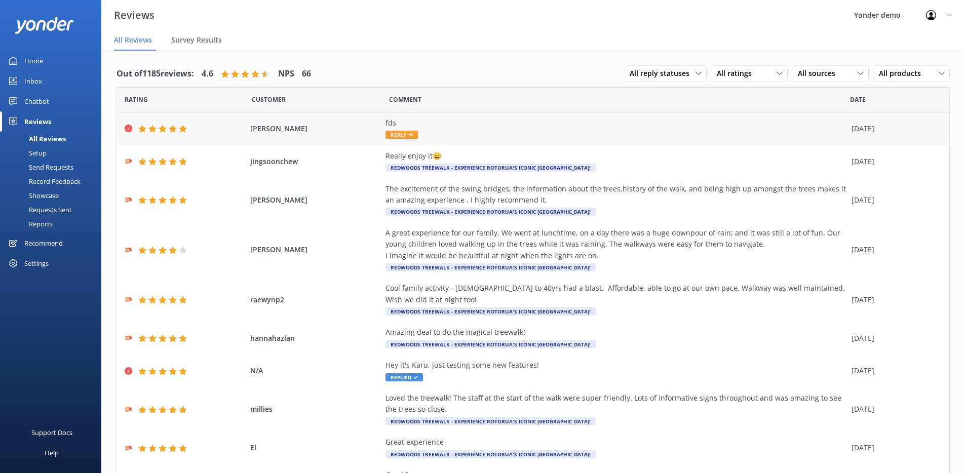
click at [536, 116] on div "Guy Gaz fds Reply 03 Feb 2025" at bounding box center [533, 129] width 833 height 33
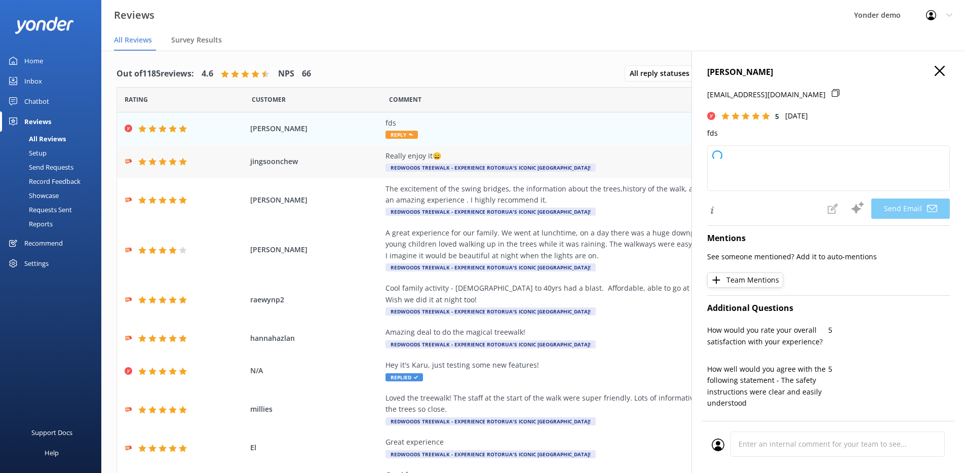
click at [541, 155] on div "Really enjoy it😄" at bounding box center [616, 156] width 461 height 11
